Goal: Task Accomplishment & Management: Manage account settings

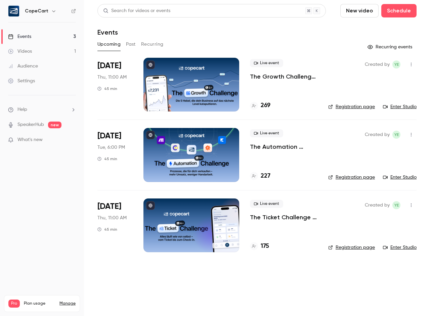
click at [48, 82] on link "Settings" at bounding box center [42, 81] width 84 height 15
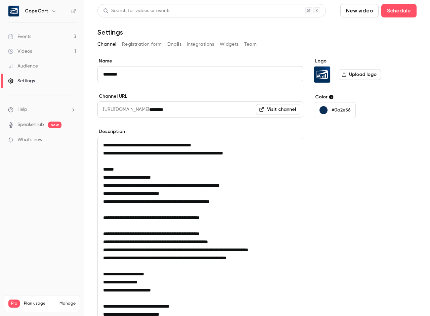
click at [245, 44] on button "Team" at bounding box center [250, 44] width 13 height 11
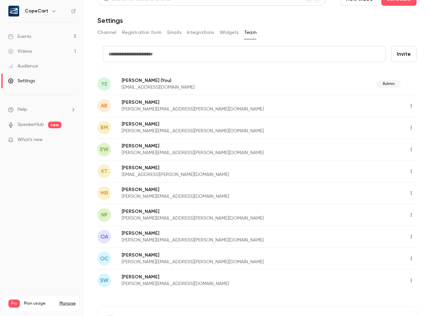
scroll to position [7, 0]
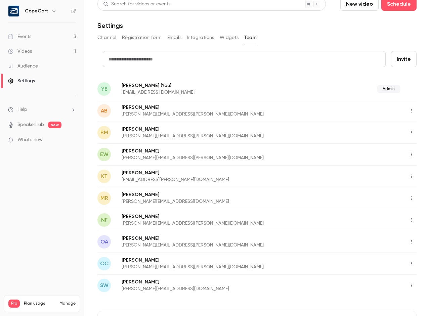
click at [38, 62] on link "Audience" at bounding box center [42, 66] width 84 height 15
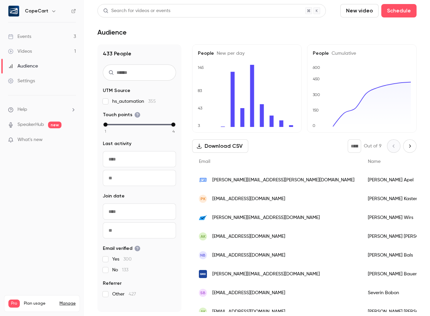
click at [128, 78] on input "text" at bounding box center [139, 73] width 73 height 16
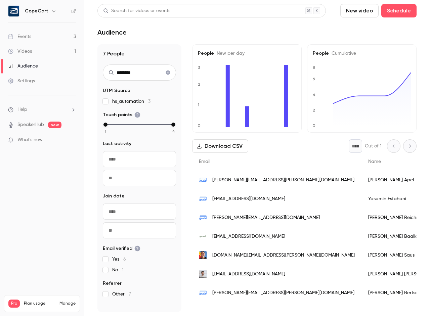
type input "********"
click at [23, 36] on div "Events" at bounding box center [19, 36] width 23 height 7
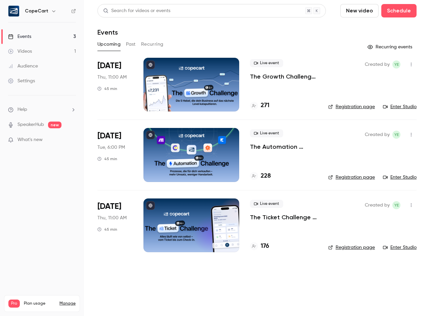
click at [401, 106] on link "Enter Studio" at bounding box center [400, 107] width 34 height 7
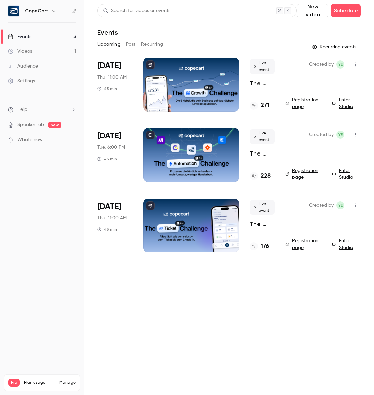
click at [223, 87] on div at bounding box center [191, 85] width 96 height 54
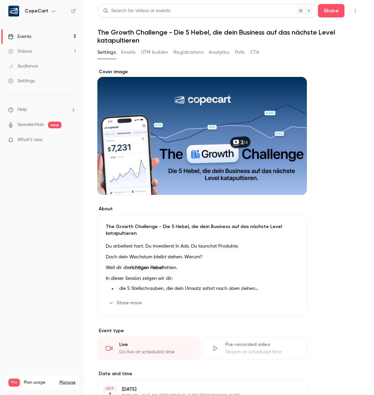
click at [188, 52] on button "Registrations" at bounding box center [189, 52] width 30 height 11
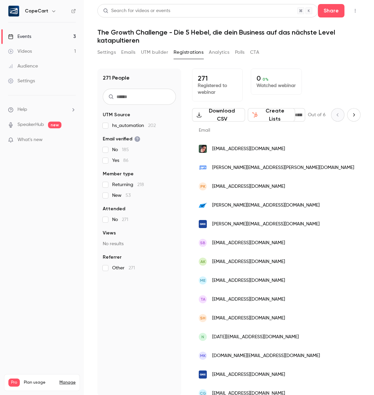
click at [160, 96] on input "text" at bounding box center [139, 97] width 73 height 16
type input "*"
click at [31, 38] on div "Events" at bounding box center [19, 36] width 23 height 7
